Goal: Information Seeking & Learning: Learn about a topic

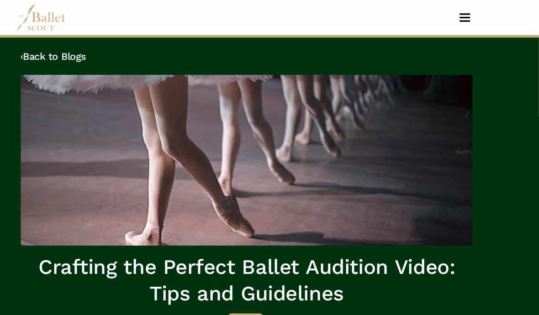
click at [61, 54] on link "‹ Back to Blogs" at bounding box center [91, 52] width 60 height 11
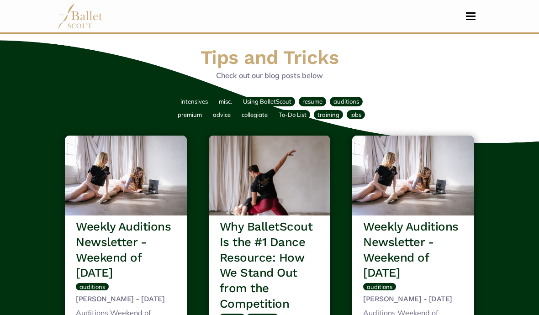
click at [469, 17] on button "Toggle navigation" at bounding box center [470, 16] width 21 height 9
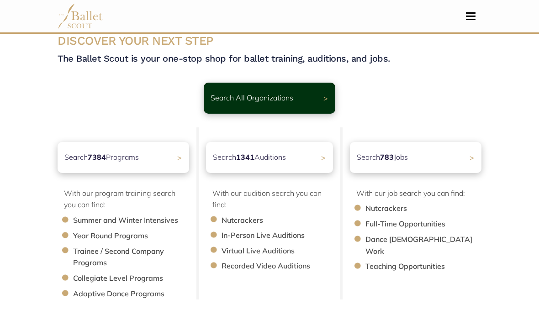
scroll to position [18, 0]
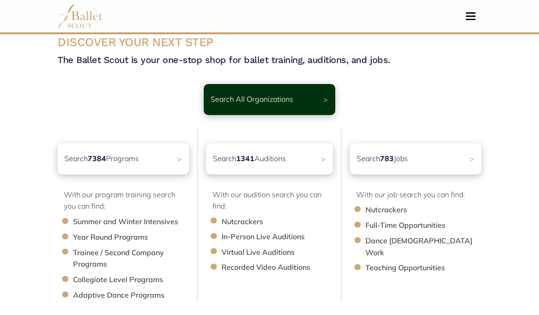
click at [97, 261] on li "Trainee / Second Company Programs" at bounding box center [135, 258] width 125 height 23
click at [98, 257] on li "Trainee / Second Company Programs" at bounding box center [135, 258] width 125 height 23
click at [286, 101] on p "Search All Organizations" at bounding box center [252, 100] width 83 height 12
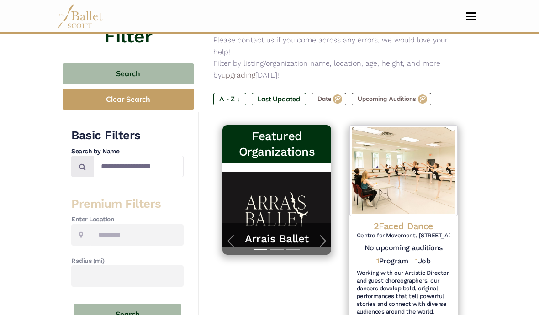
scroll to position [95, 0]
click at [151, 164] on input "Search by names..." at bounding box center [138, 166] width 91 height 21
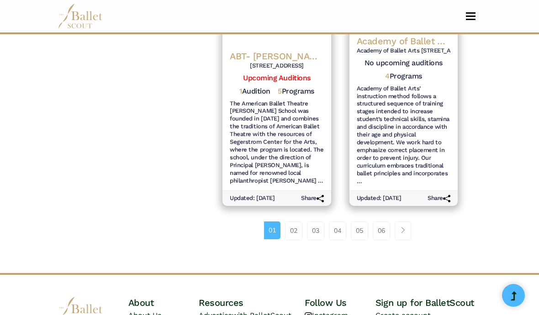
scroll to position [1346, 0]
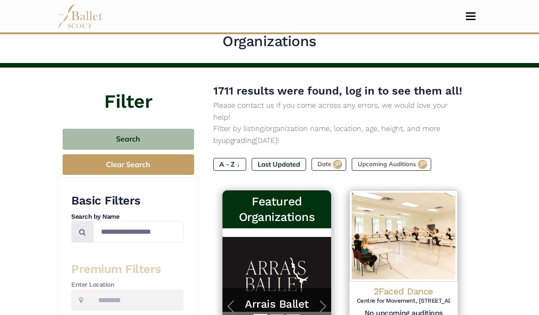
scroll to position [18, 0]
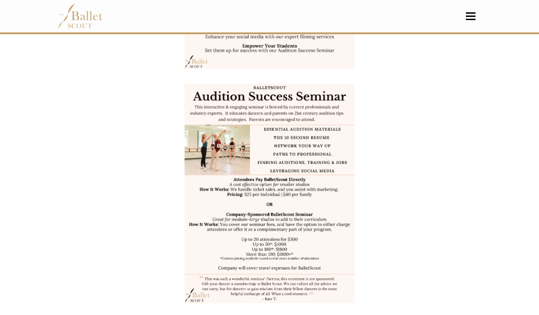
scroll to position [278, 0]
click at [263, 200] on img at bounding box center [270, 194] width 170 height 220
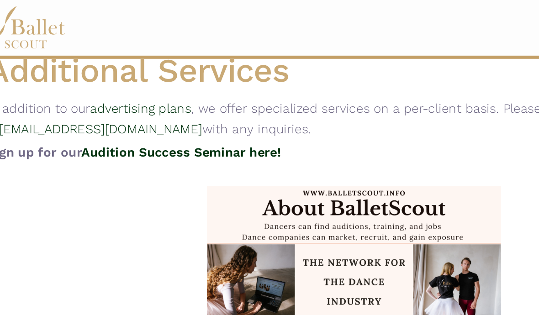
scroll to position [0, 0]
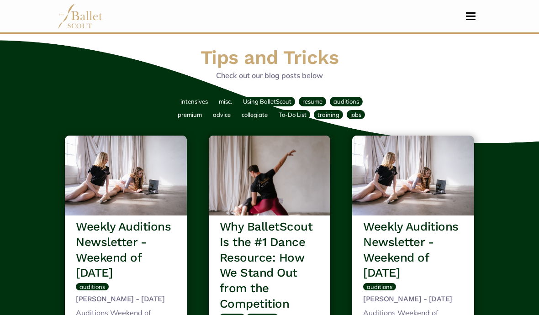
click at [473, 19] on span "Toggle navigation" at bounding box center [471, 19] width 10 height 1
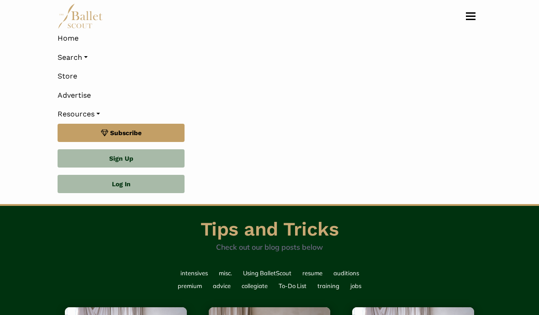
click at [79, 59] on link "Search" at bounding box center [270, 57] width 424 height 19
click at [91, 112] on link "Resources" at bounding box center [270, 114] width 424 height 19
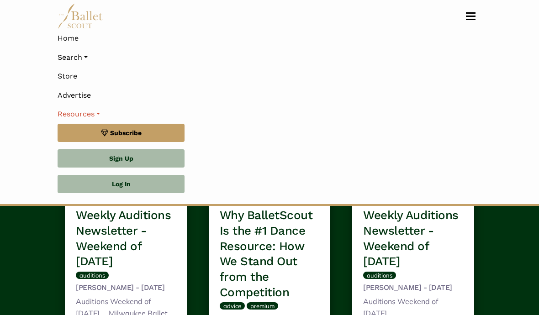
scroll to position [161, 0]
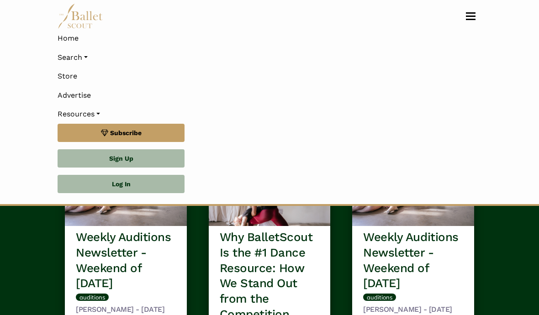
click at [419, 245] on h3 "Weekly Auditions Newsletter - Weekend of October 24th" at bounding box center [413, 261] width 100 height 62
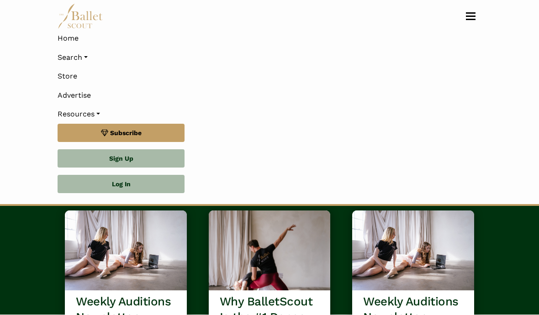
scroll to position [90, 0]
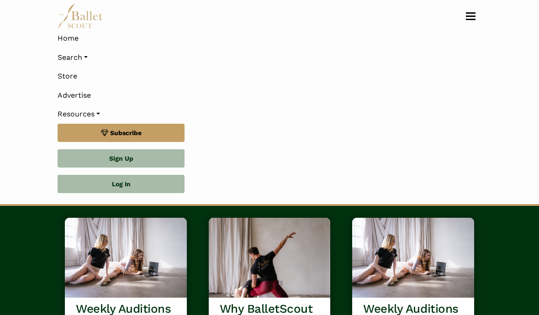
click at [80, 59] on link "Search" at bounding box center [270, 57] width 424 height 19
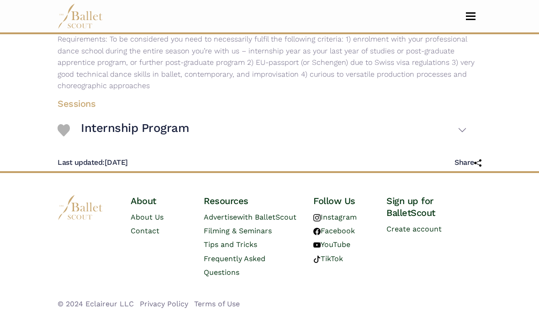
scroll to position [175, 0]
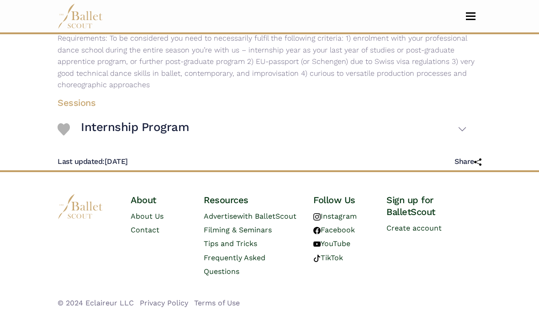
click at [465, 143] on button "Internship Program" at bounding box center [274, 129] width 386 height 27
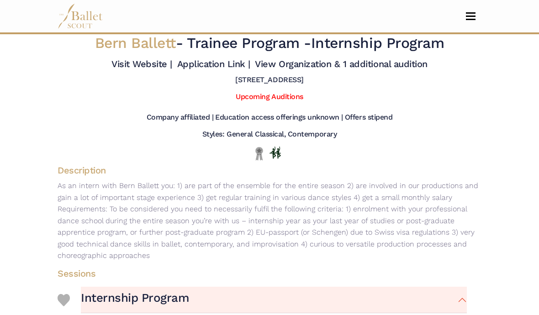
scroll to position [0, 0]
